Goal: Transaction & Acquisition: Purchase product/service

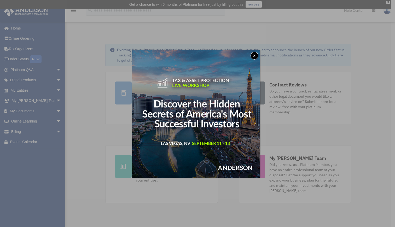
click at [255, 54] on button "x" at bounding box center [254, 56] width 8 height 8
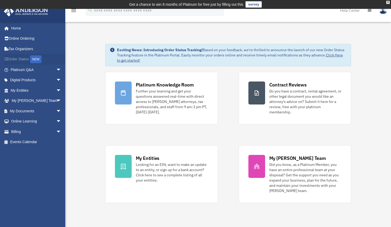
click at [18, 59] on link "Order Status NEW" at bounding box center [37, 59] width 66 height 11
click at [56, 130] on span "arrow_drop_down" at bounding box center [61, 131] width 10 height 11
click at [34, 140] on link "$ Open Invoices" at bounding box center [38, 142] width 62 height 11
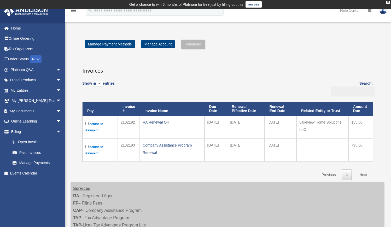
click at [85, 122] on td "Include in Payment" at bounding box center [99, 127] width 35 height 23
click at [202, 46] on input "**********" at bounding box center [193, 44] width 24 height 9
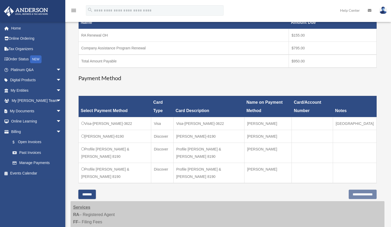
scroll to position [101, 0]
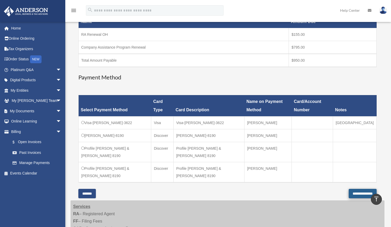
click at [349, 189] on input "**********" at bounding box center [363, 193] width 28 height 9
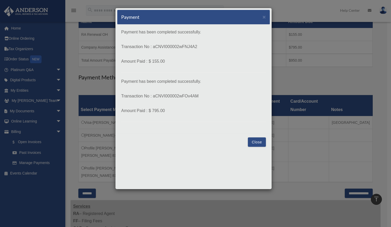
click at [259, 141] on button "Close" at bounding box center [257, 141] width 18 height 9
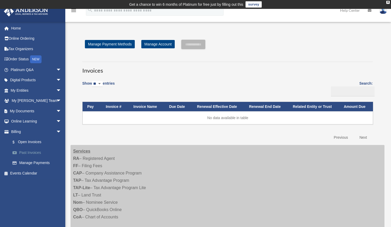
click at [30, 151] on link "Past Invoices" at bounding box center [38, 152] width 62 height 10
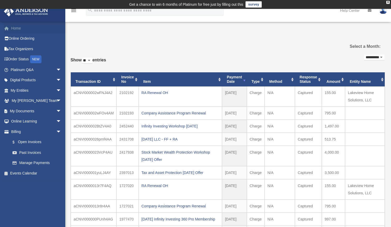
click at [18, 28] on link "Home" at bounding box center [37, 28] width 66 height 10
